Goal: Information Seeking & Learning: Understand process/instructions

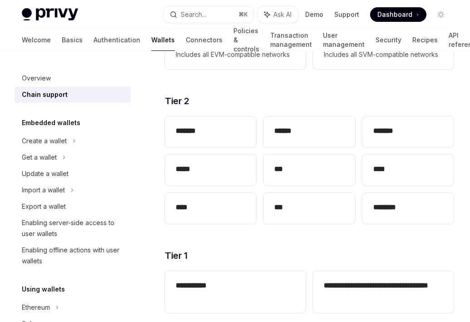
scroll to position [201, 0]
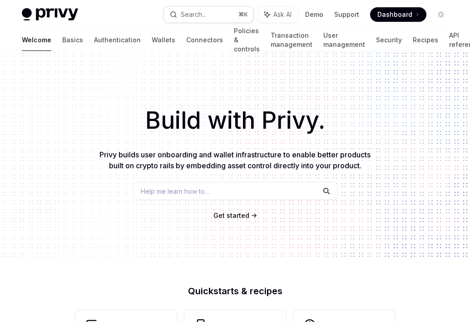
drag, startPoint x: 0, startPoint y: 0, endPoint x: 202, endPoint y: 19, distance: 202.7
click at [202, 19] on div "Search..." at bounding box center [193, 14] width 25 height 11
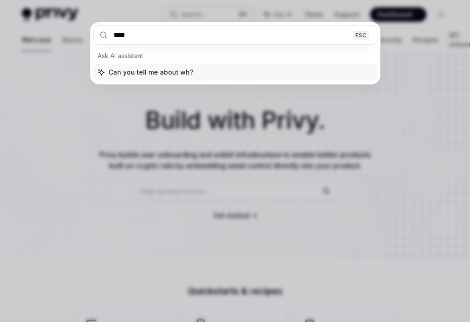
type input "*****"
type textarea "*"
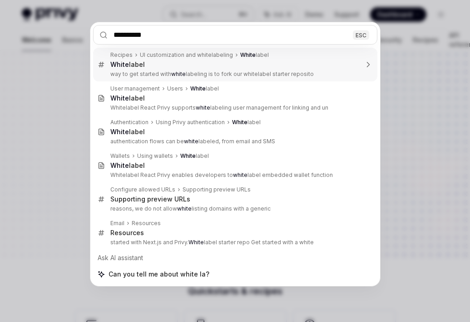
type input "**********"
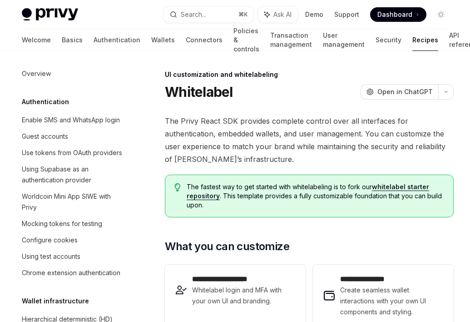
scroll to position [51, 0]
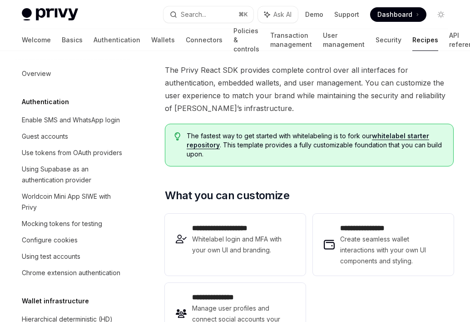
type textarea "*"
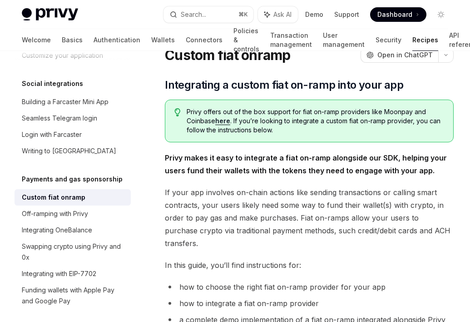
scroll to position [37, 0]
click at [224, 121] on link "here" at bounding box center [222, 120] width 15 height 8
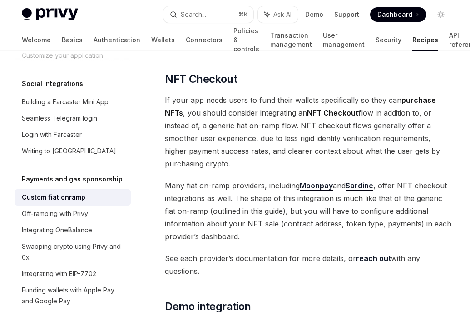
scroll to position [3362, 0]
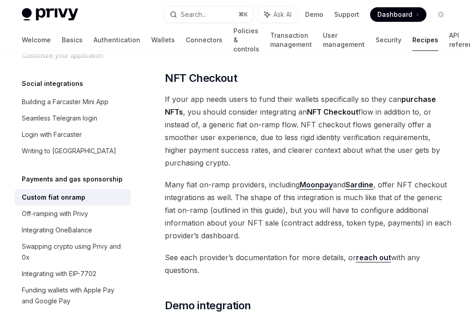
drag, startPoint x: 259, startPoint y: 220, endPoint x: 252, endPoint y: 228, distance: 10.6
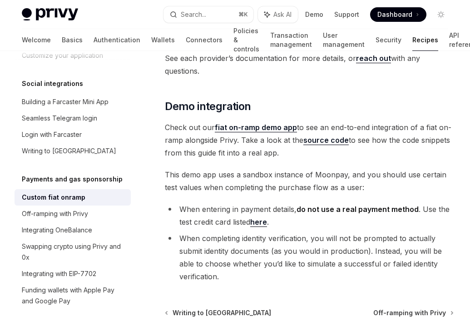
scroll to position [3567, 0]
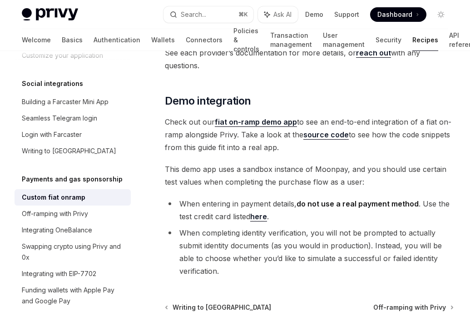
click at [254, 117] on link "fiat on-ramp demo app" at bounding box center [256, 122] width 82 height 10
click at [69, 225] on div "Integrating OneBalance" at bounding box center [57, 230] width 70 height 11
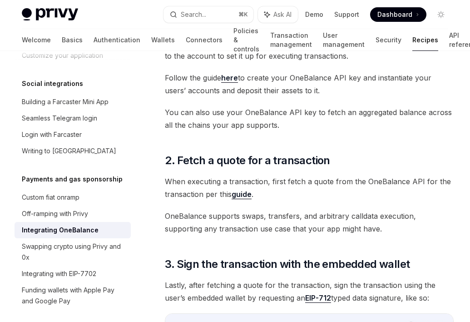
scroll to position [271, 0]
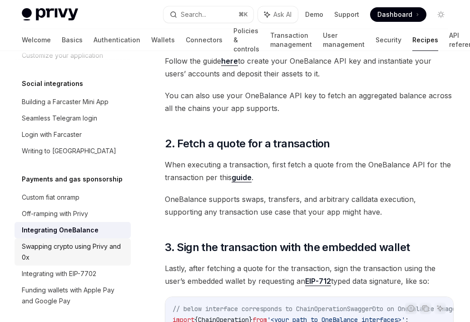
click at [79, 242] on div "Swapping crypto using Privy and 0x" at bounding box center [74, 252] width 104 height 22
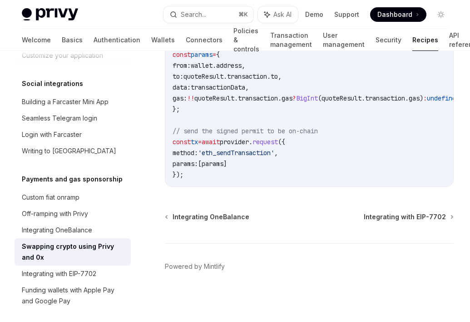
scroll to position [1285, 0]
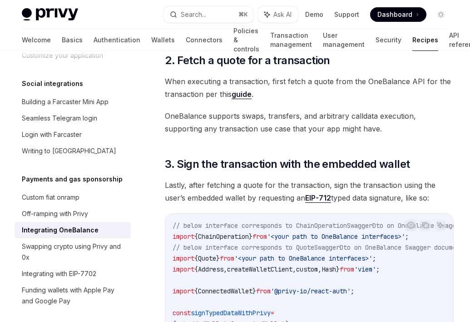
type textarea "*"
